Goal: Find specific page/section: Find specific page/section

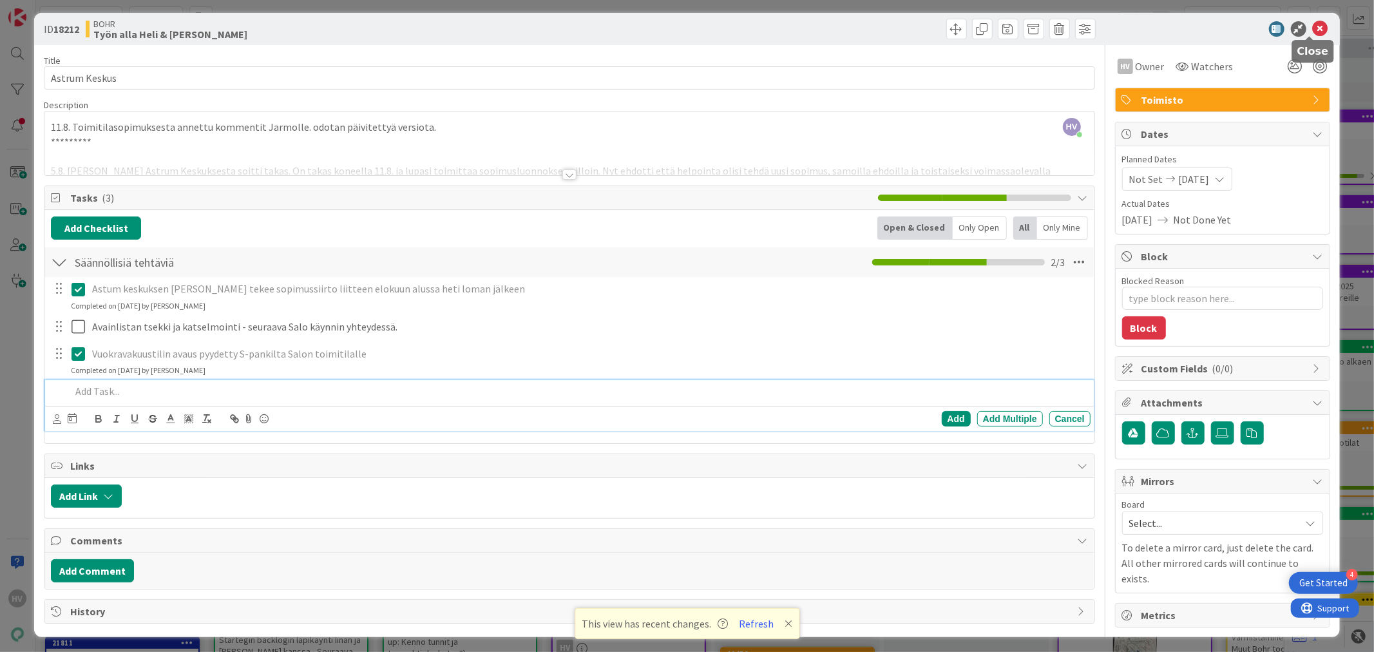
click at [1314, 21] on icon at bounding box center [1320, 28] width 15 height 15
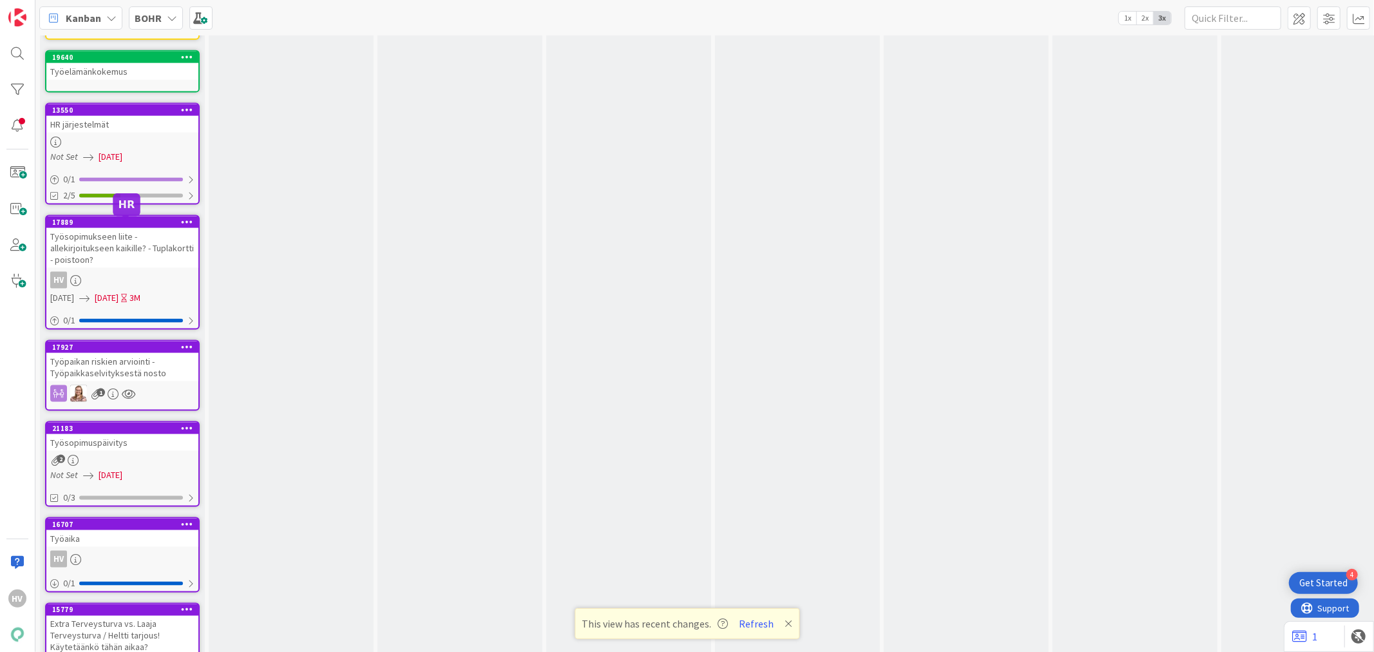
scroll to position [1499, 0]
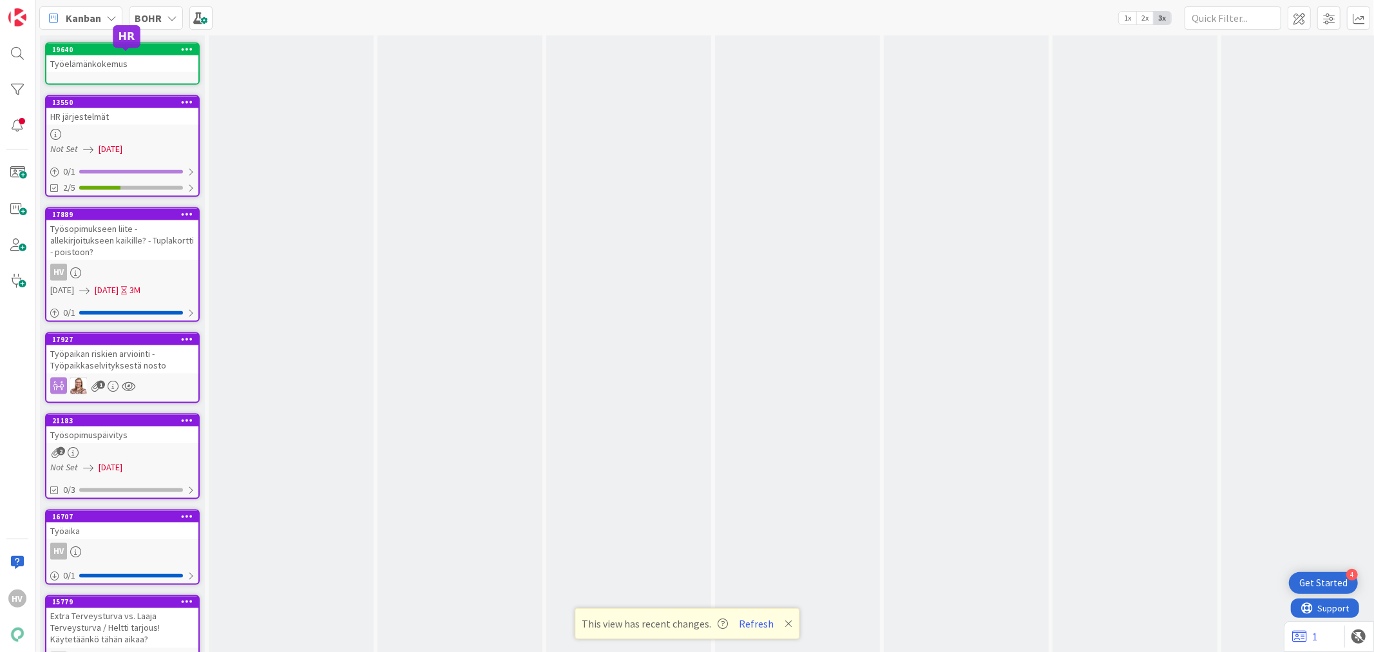
click at [86, 98] on div "13550" at bounding box center [125, 102] width 146 height 9
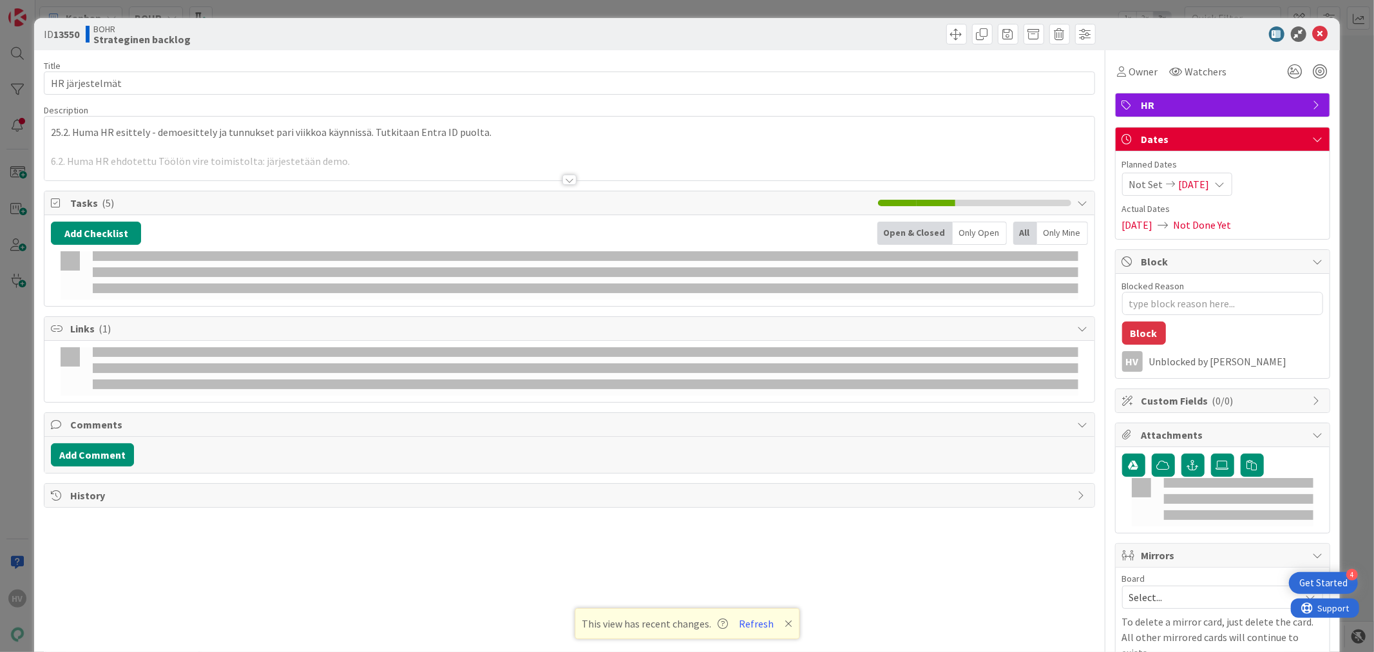
type textarea "x"
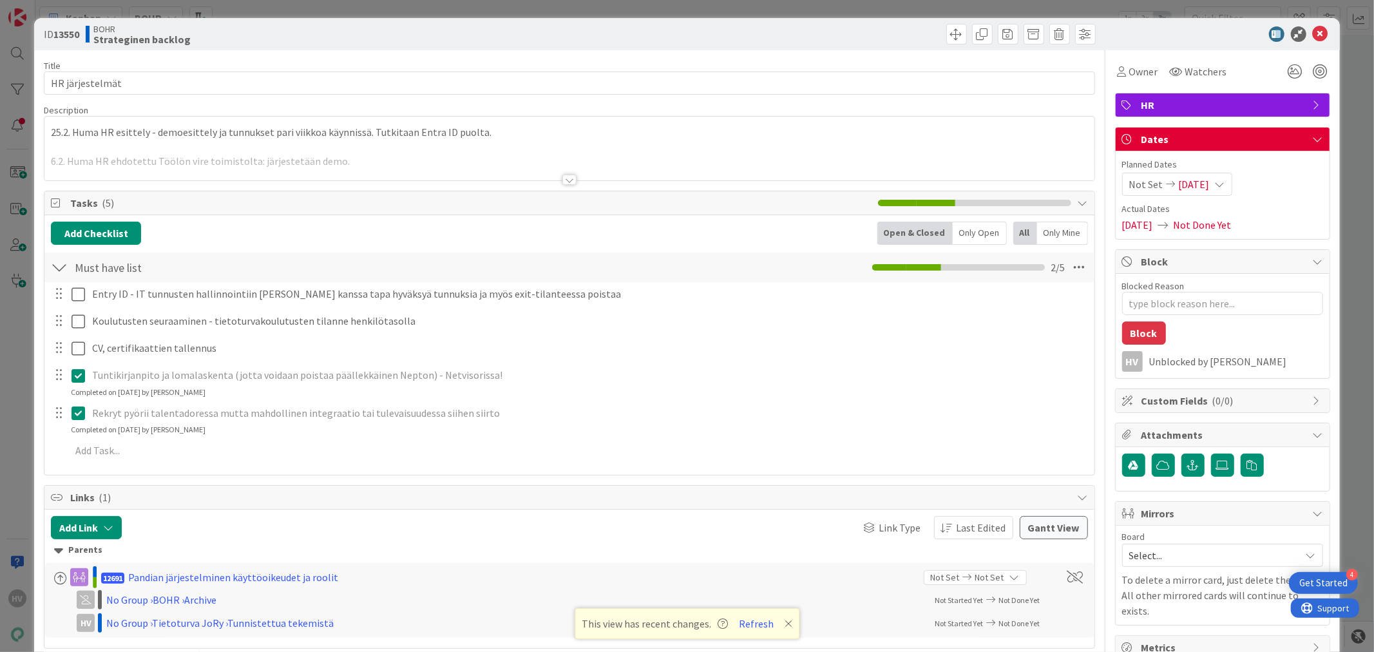
click at [562, 175] on div at bounding box center [569, 180] width 14 height 10
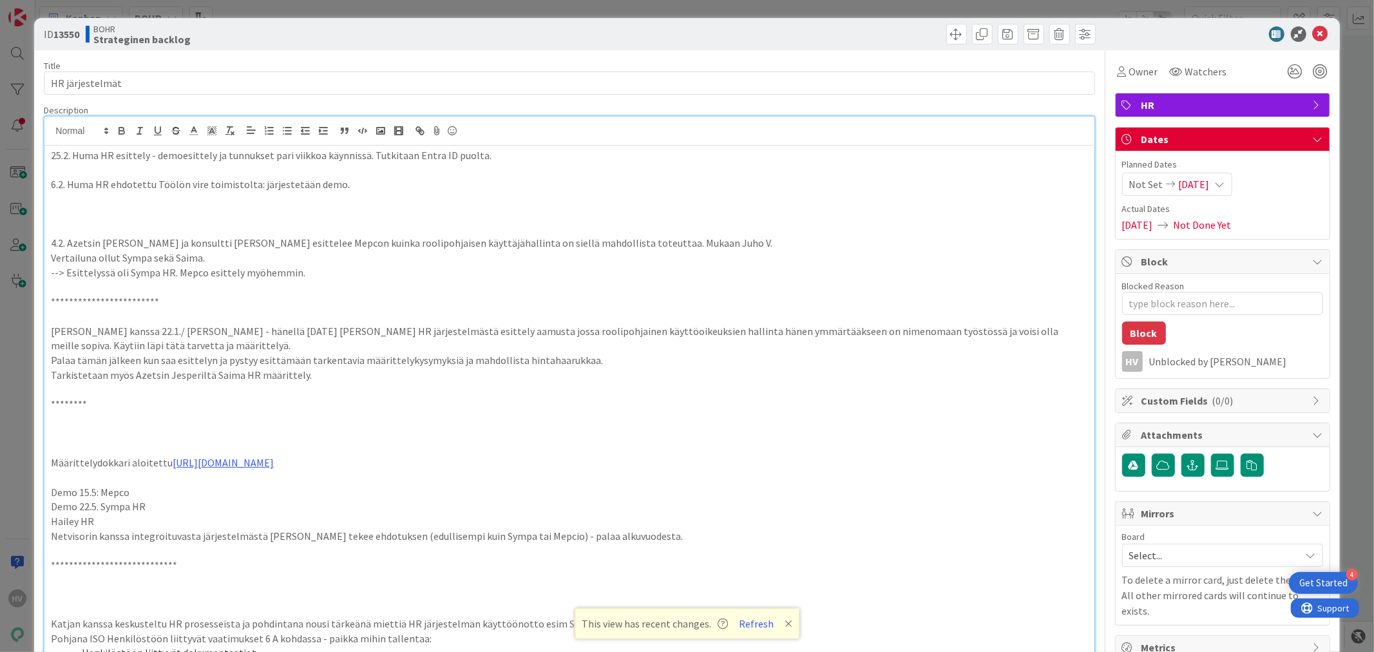
click at [355, 178] on p "6.2. Huma HR ehdotettu Töölön vire toimistolta: järjestetään demo." at bounding box center [569, 184] width 1036 height 15
click at [1313, 31] on icon at bounding box center [1320, 33] width 15 height 15
